Goal: Task Accomplishment & Management: Complete application form

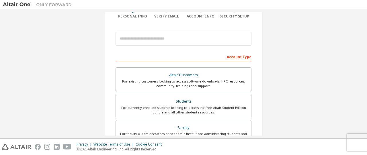
scroll to position [52, 0]
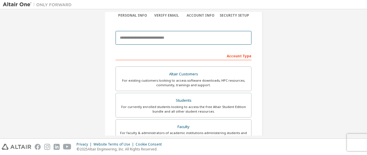
click at [209, 38] on input "email" at bounding box center [184, 38] width 136 height 14
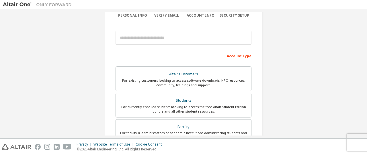
click at [220, 80] on div "For existing customers looking to access software downloads, HPC resources, com…" at bounding box center [183, 82] width 129 height 9
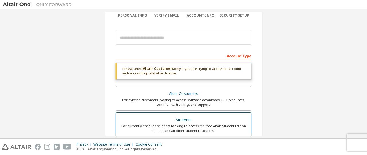
click at [208, 123] on div "Students" at bounding box center [183, 120] width 129 height 8
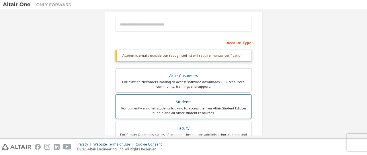
scroll to position [64, 0]
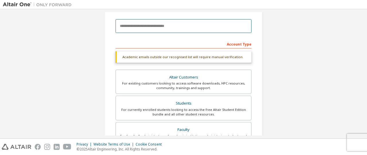
click at [222, 26] on input "email" at bounding box center [184, 26] width 136 height 14
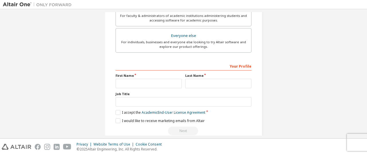
scroll to position [193, 0]
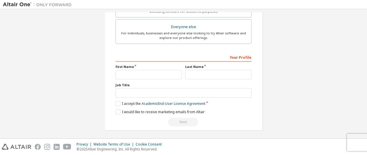
type input "**********"
click at [169, 72] on input "text" at bounding box center [149, 74] width 66 height 9
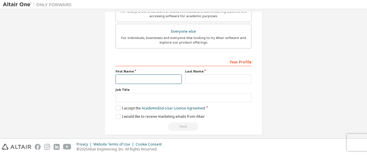
scroll to position [198, 0]
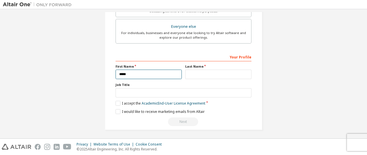
type input "*****"
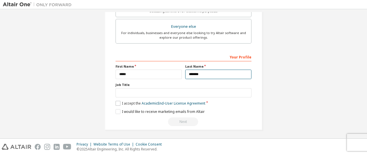
type input "*******"
click at [128, 103] on label "I accept the Academic End-User License Agreement" at bounding box center [161, 103] width 90 height 5
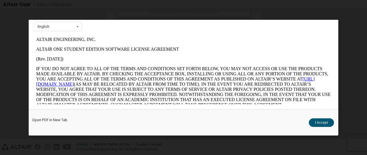
scroll to position [28, 0]
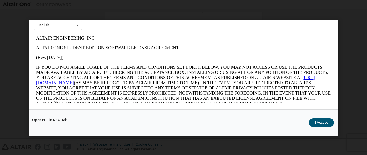
click at [323, 123] on button "I Accept" at bounding box center [321, 122] width 25 height 9
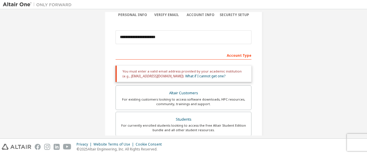
scroll to position [50, 0]
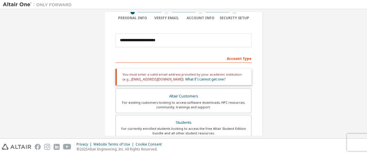
click at [193, 101] on div "For existing customers looking to access software downloads, HPC resources, com…" at bounding box center [183, 104] width 129 height 9
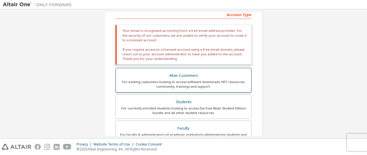
scroll to position [94, 0]
click at [205, 125] on div "Faculty" at bounding box center [183, 129] width 129 height 8
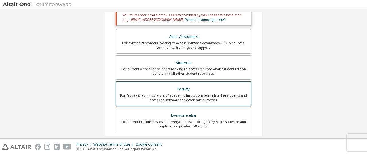
scroll to position [113, 0]
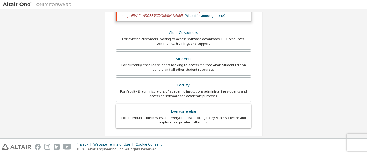
click at [204, 116] on div "For individuals, businesses and everyone else looking to try Altair software an…" at bounding box center [183, 120] width 129 height 9
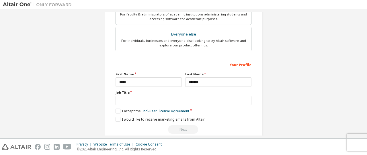
scroll to position [179, 0]
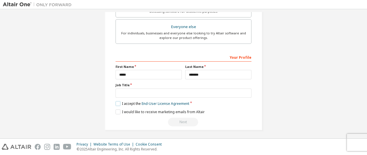
click at [122, 104] on label "I accept the End-User License Agreement" at bounding box center [153, 103] width 74 height 5
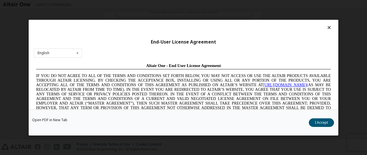
scroll to position [0, 0]
click at [320, 123] on button "I Accept" at bounding box center [321, 122] width 25 height 9
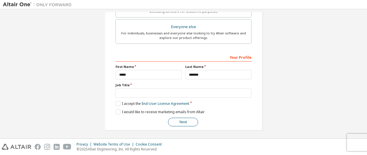
click at [185, 122] on button "Next" at bounding box center [183, 122] width 30 height 9
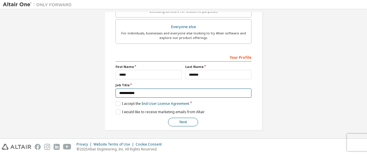
type input "**********"
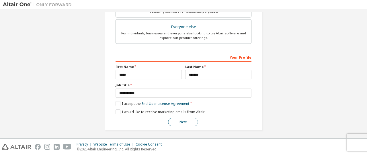
click at [184, 118] on button "Next" at bounding box center [183, 122] width 30 height 9
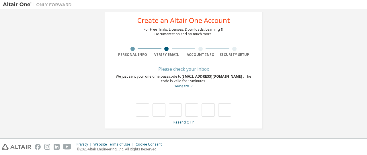
scroll to position [13, 0]
type input "*"
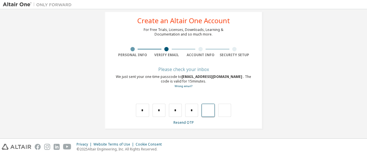
type input "*"
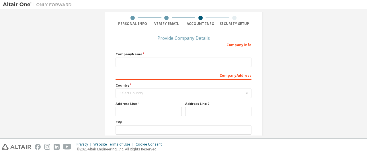
scroll to position [63, 0]
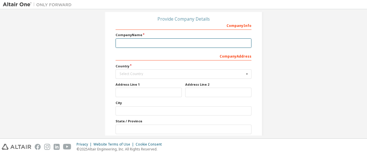
click at [225, 44] on input "text" at bounding box center [184, 42] width 136 height 9
type input "*****"
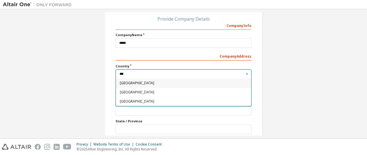
type input "***"
click at [200, 100] on span "Indonesia" at bounding box center [184, 101] width 128 height 3
type input "***"
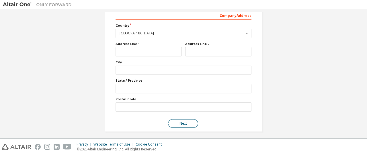
click at [183, 124] on button "Next" at bounding box center [183, 123] width 30 height 9
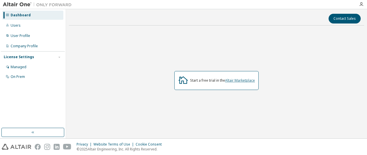
click at [242, 82] on link "Altair Marketplace" at bounding box center [240, 80] width 30 height 5
